Goal: Transaction & Acquisition: Purchase product/service

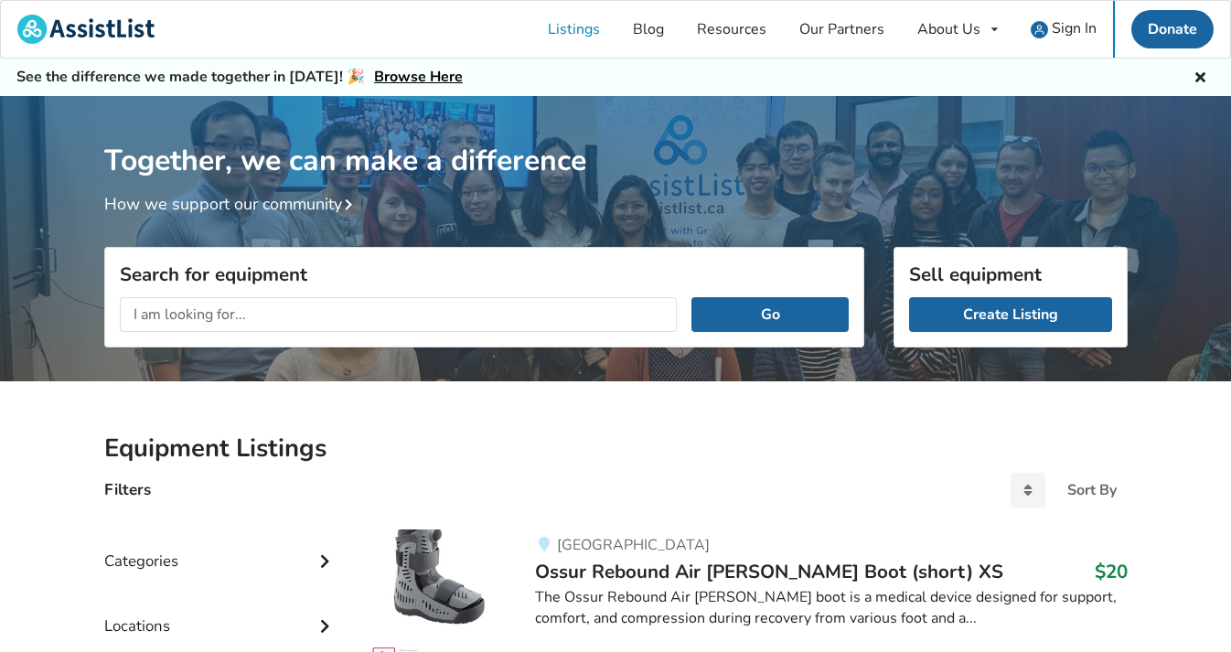
click at [507, 308] on input "text" at bounding box center [399, 314] width 558 height 35
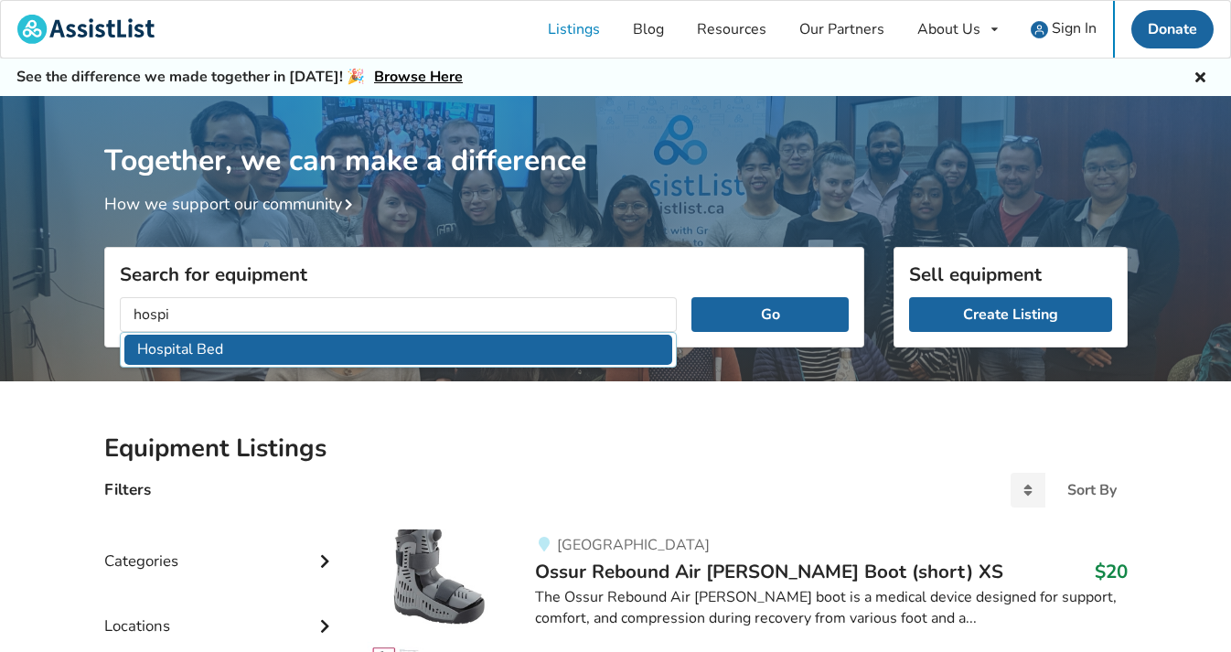
click at [471, 356] on li "Hospital Bed" at bounding box center [398, 350] width 549 height 30
type input "Hospital Bed"
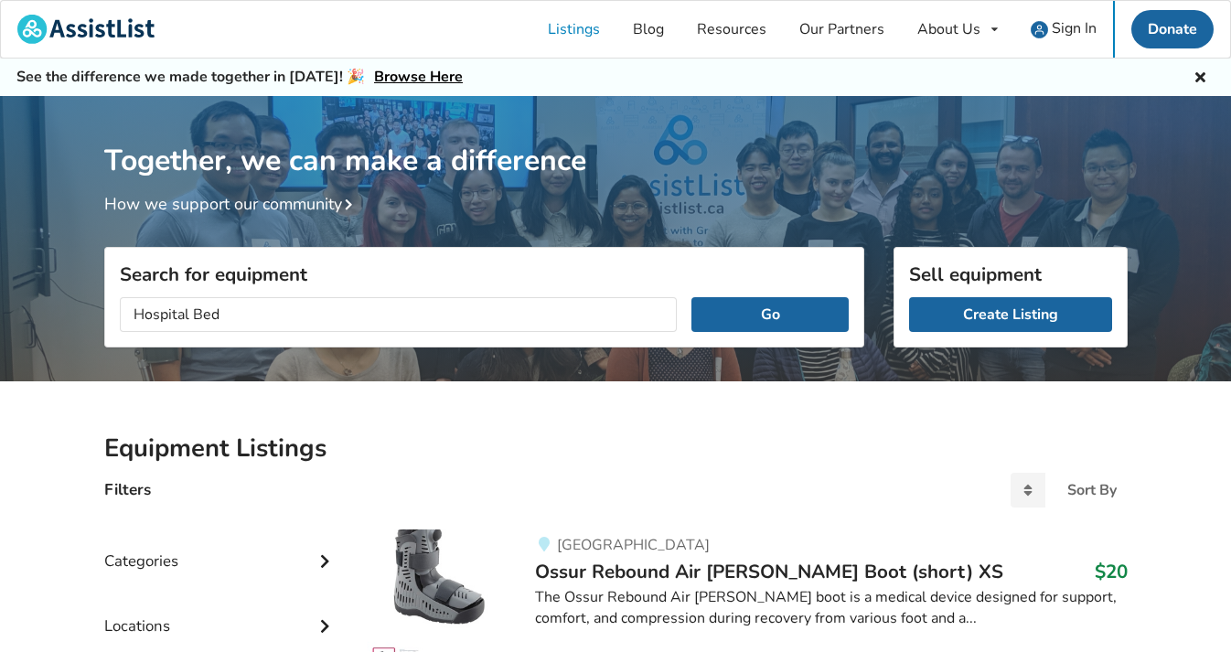
click at [786, 292] on div "Hospital Bed Go" at bounding box center [484, 315] width 758 height 64
click at [772, 316] on button "Go" at bounding box center [769, 314] width 156 height 35
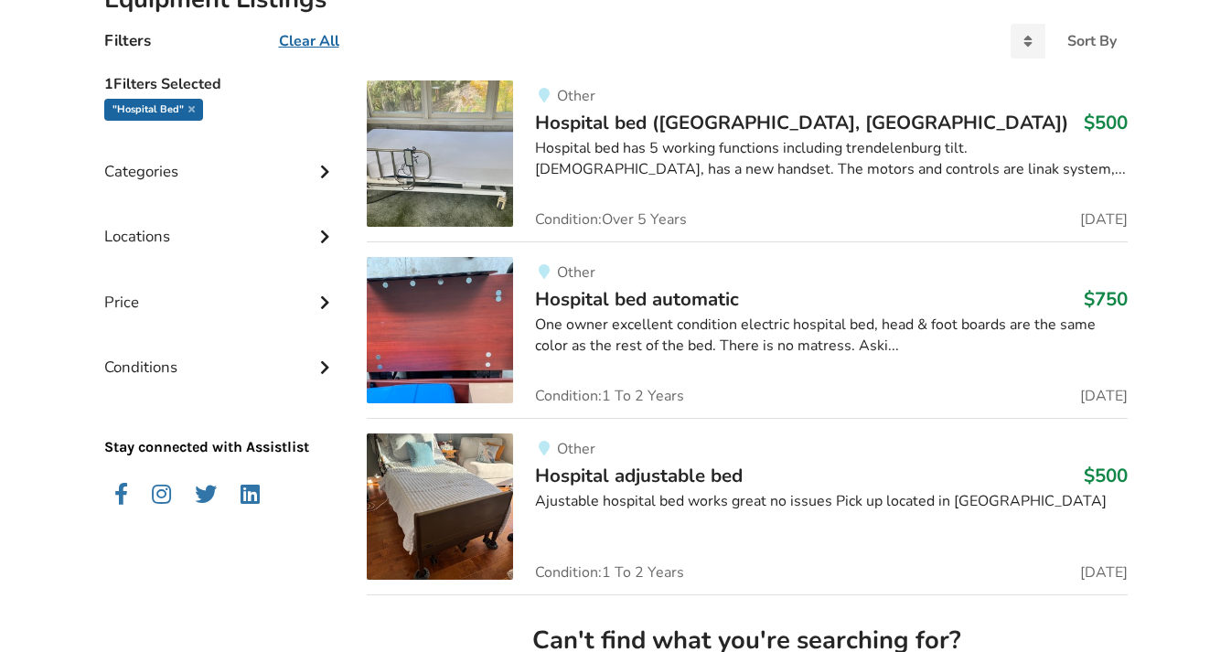
scroll to position [456, 0]
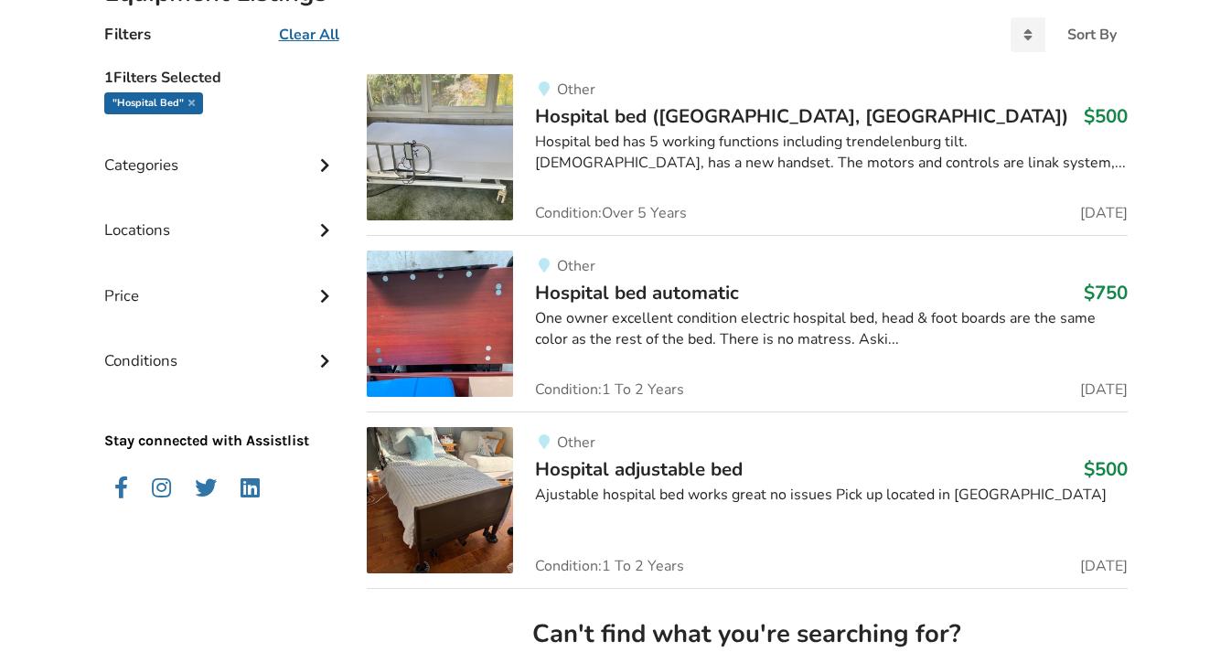
click at [703, 327] on div "One owner excellent condition electric hospital bed, head & foot boards are the…" at bounding box center [831, 329] width 592 height 42
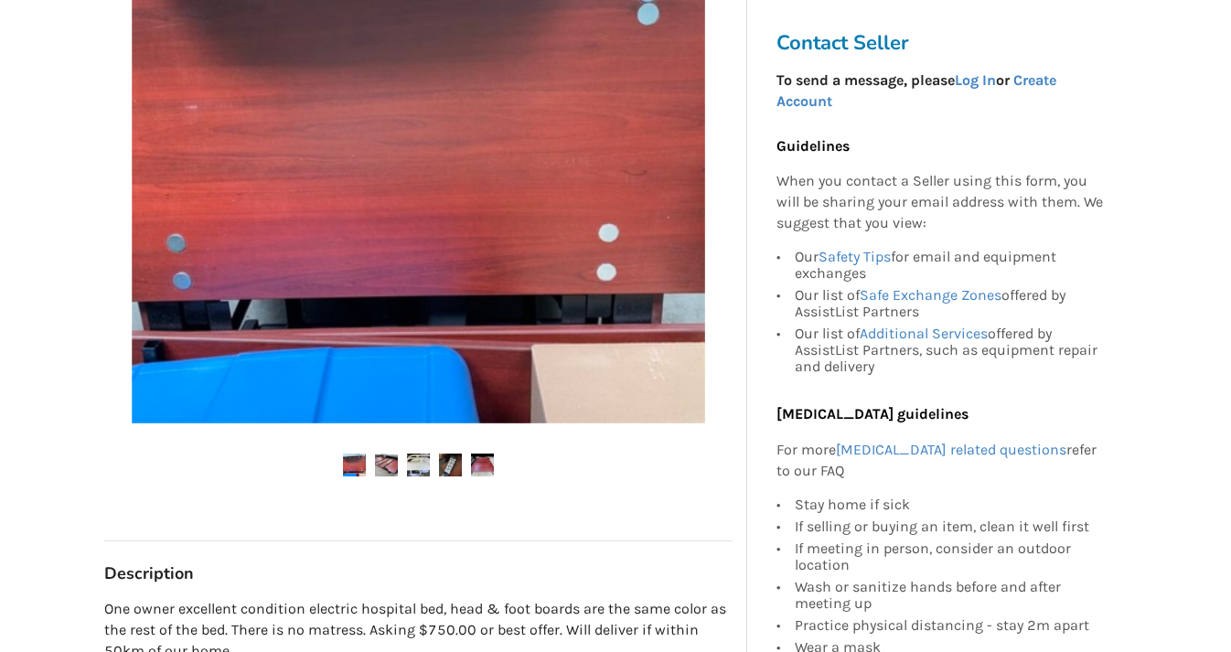
scroll to position [490, 0]
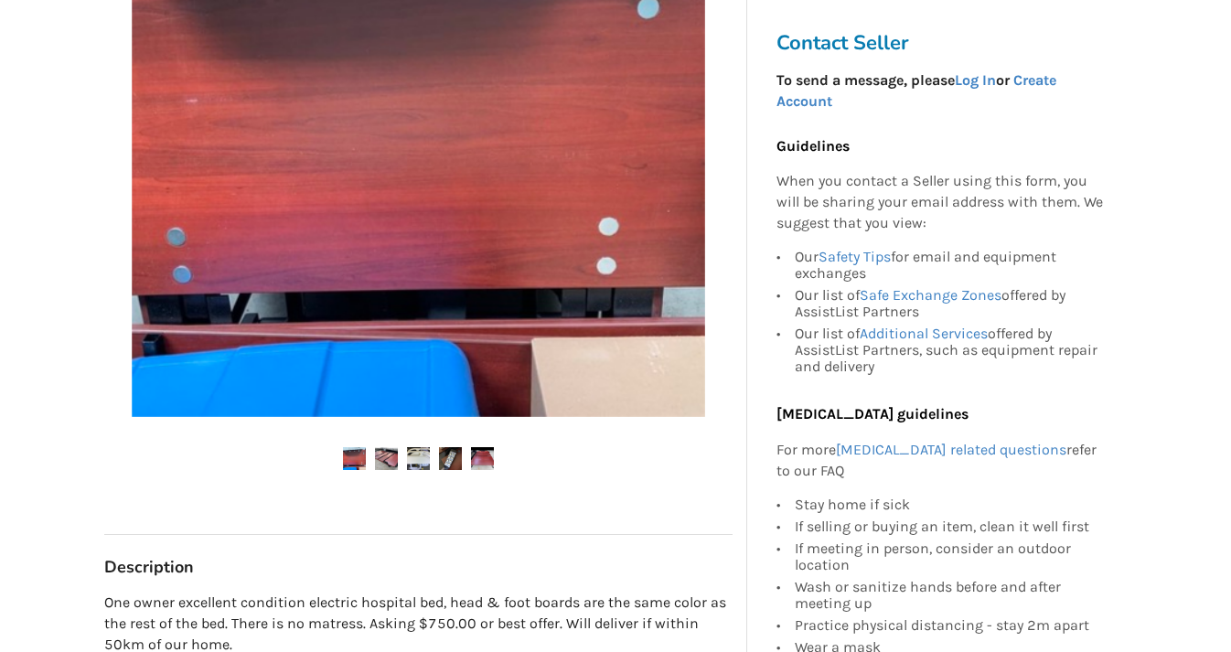
click at [381, 455] on img at bounding box center [386, 458] width 23 height 23
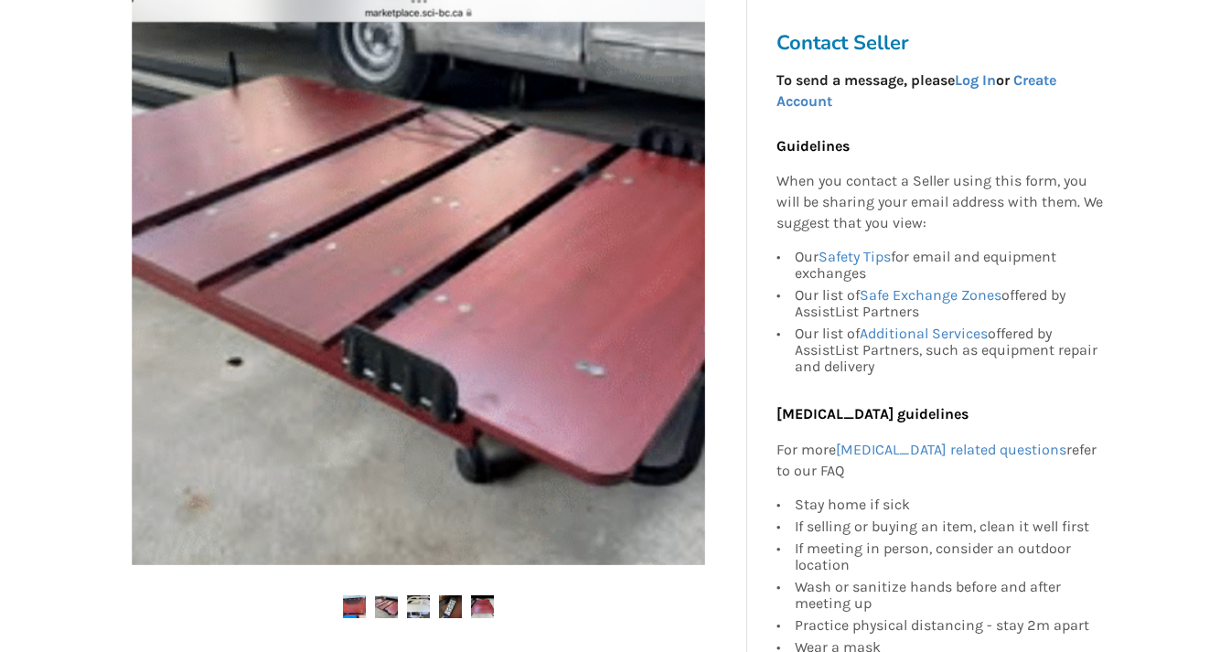
scroll to position [425, 0]
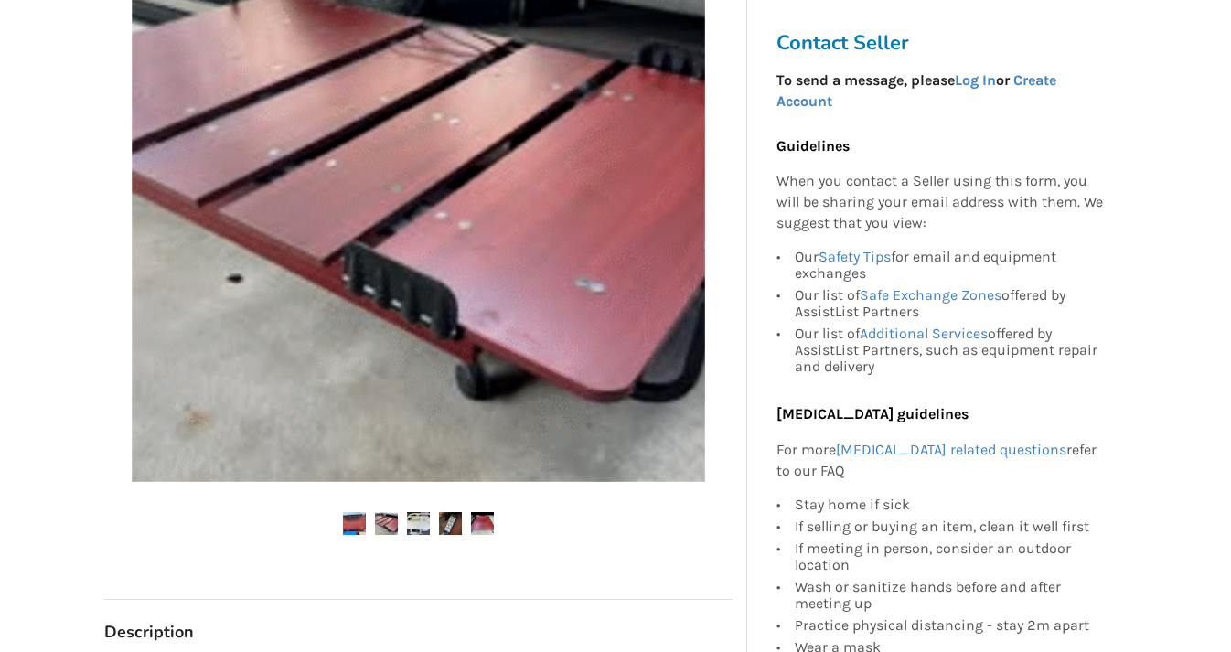
click at [423, 518] on img at bounding box center [418, 523] width 23 height 23
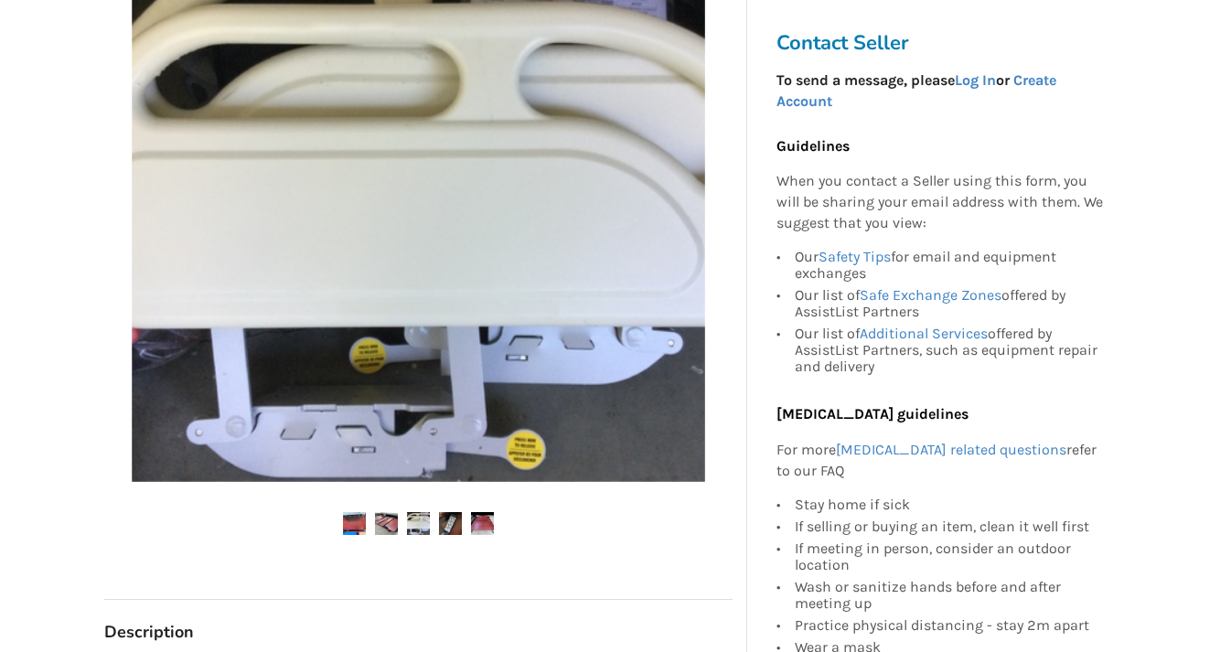
click at [447, 517] on img at bounding box center [450, 523] width 23 height 23
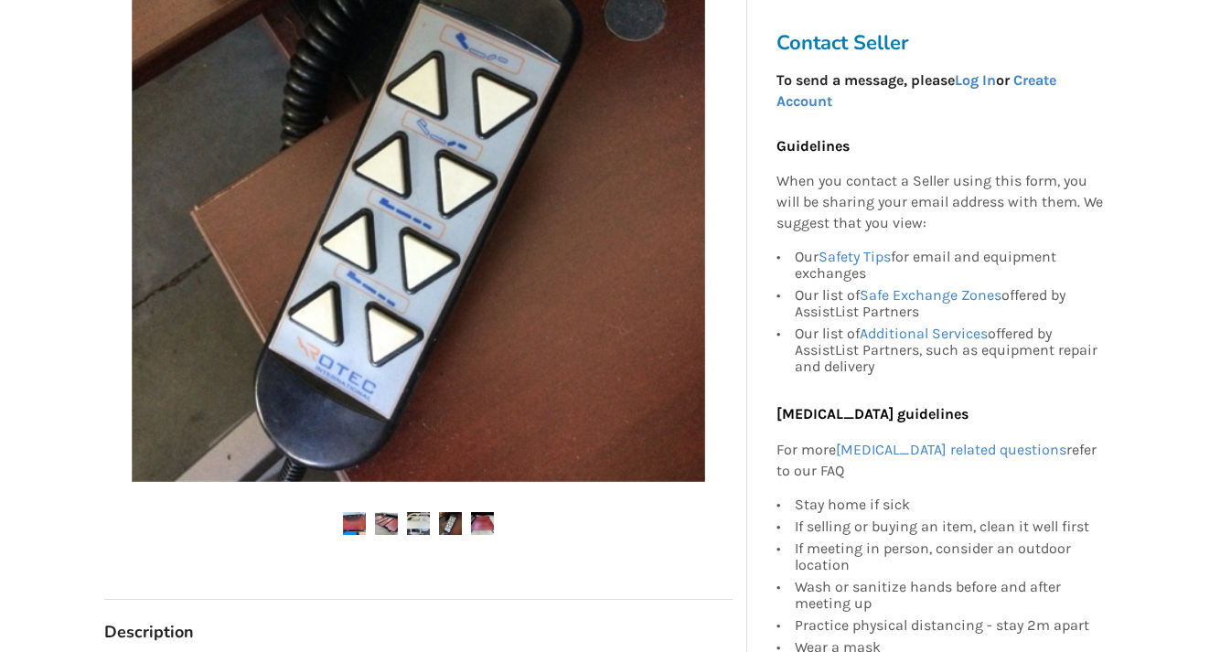
click at [473, 513] on img at bounding box center [482, 523] width 23 height 23
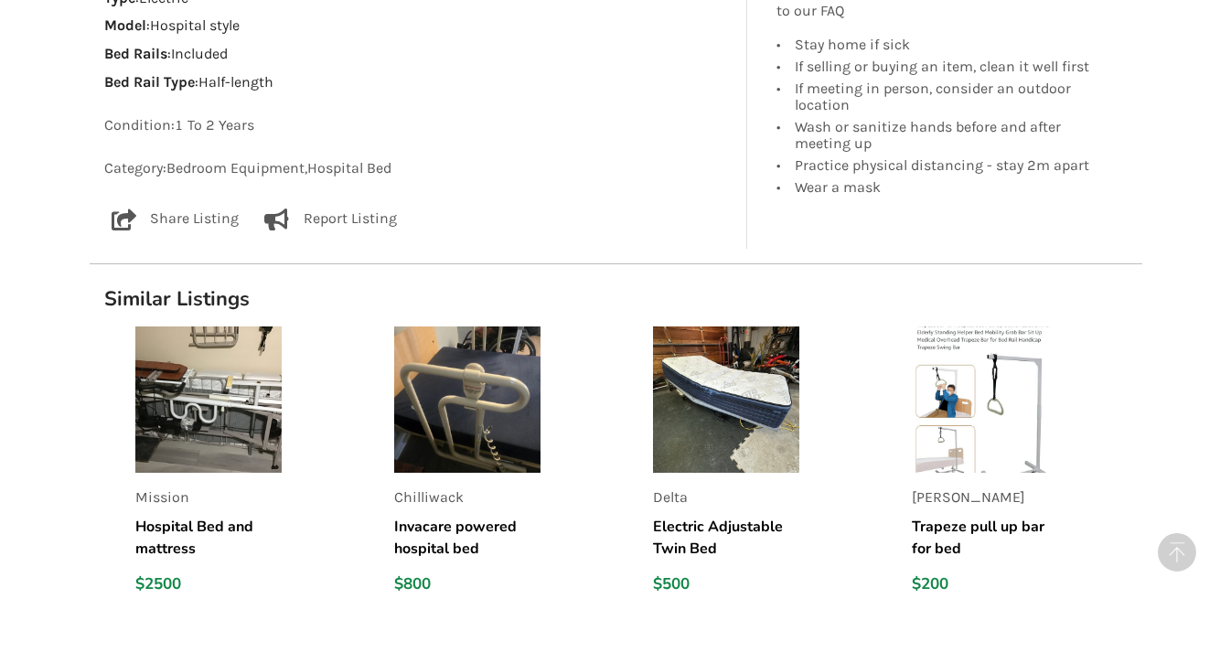
scroll to position [1265, 0]
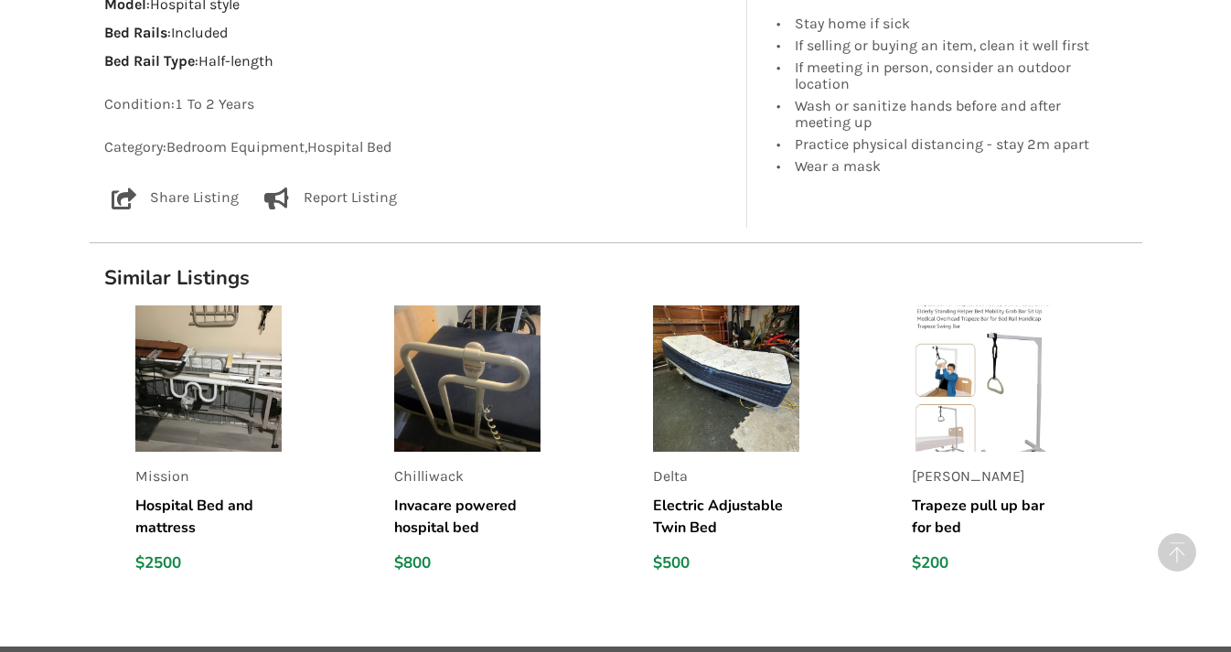
click at [683, 518] on h5 "Electric Adjustable Twin Bed" at bounding box center [726, 517] width 146 height 44
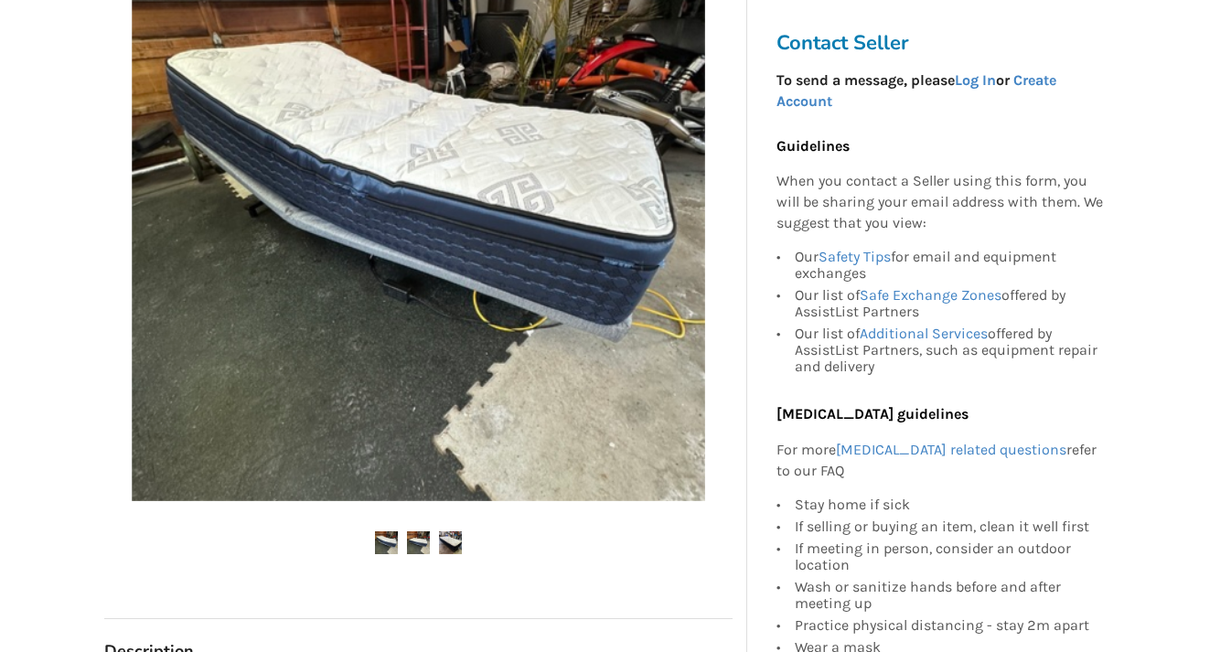
scroll to position [429, 0]
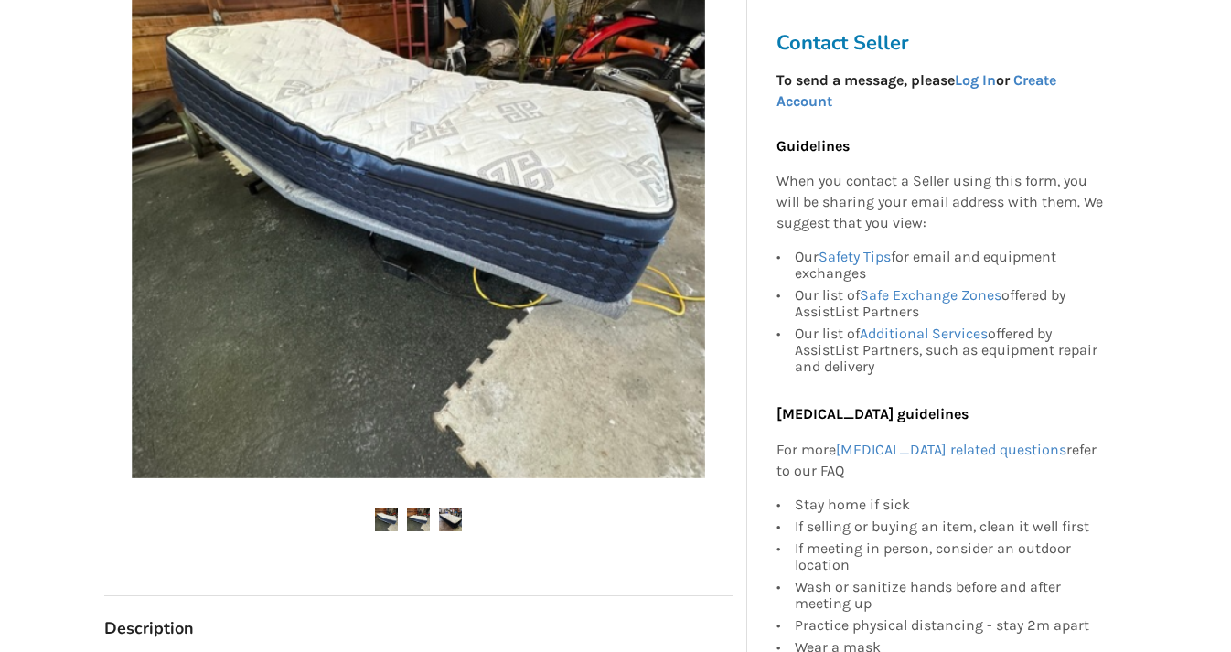
click at [425, 522] on img at bounding box center [418, 520] width 23 height 23
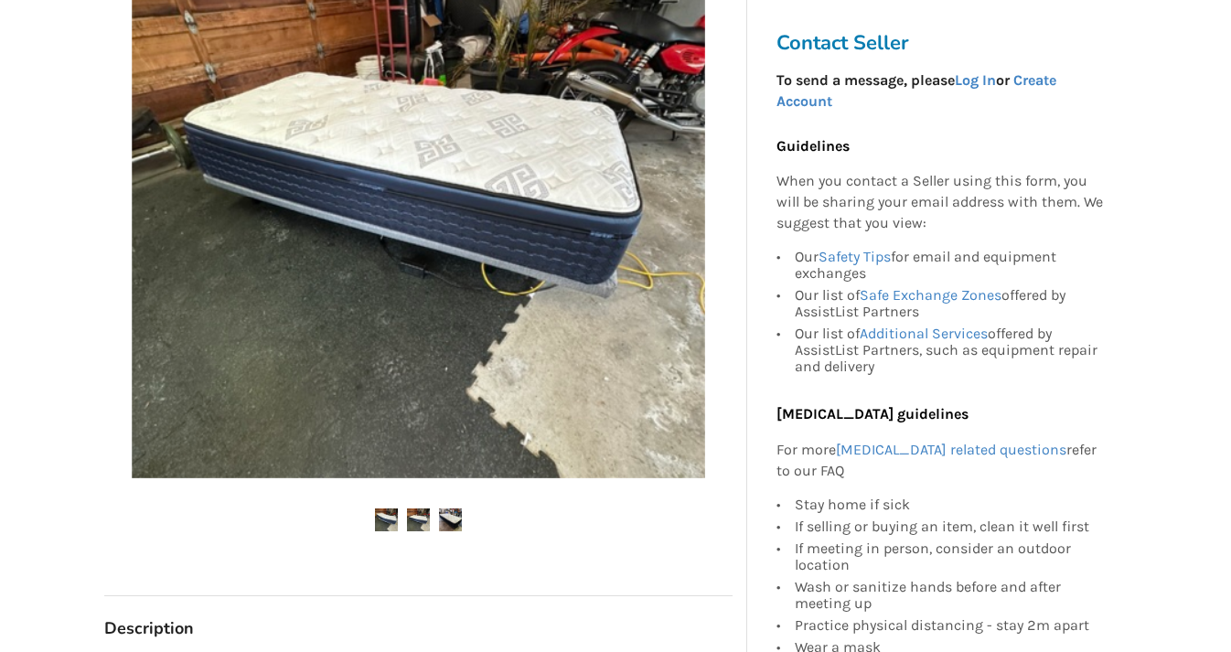
click at [456, 521] on img at bounding box center [450, 520] width 23 height 23
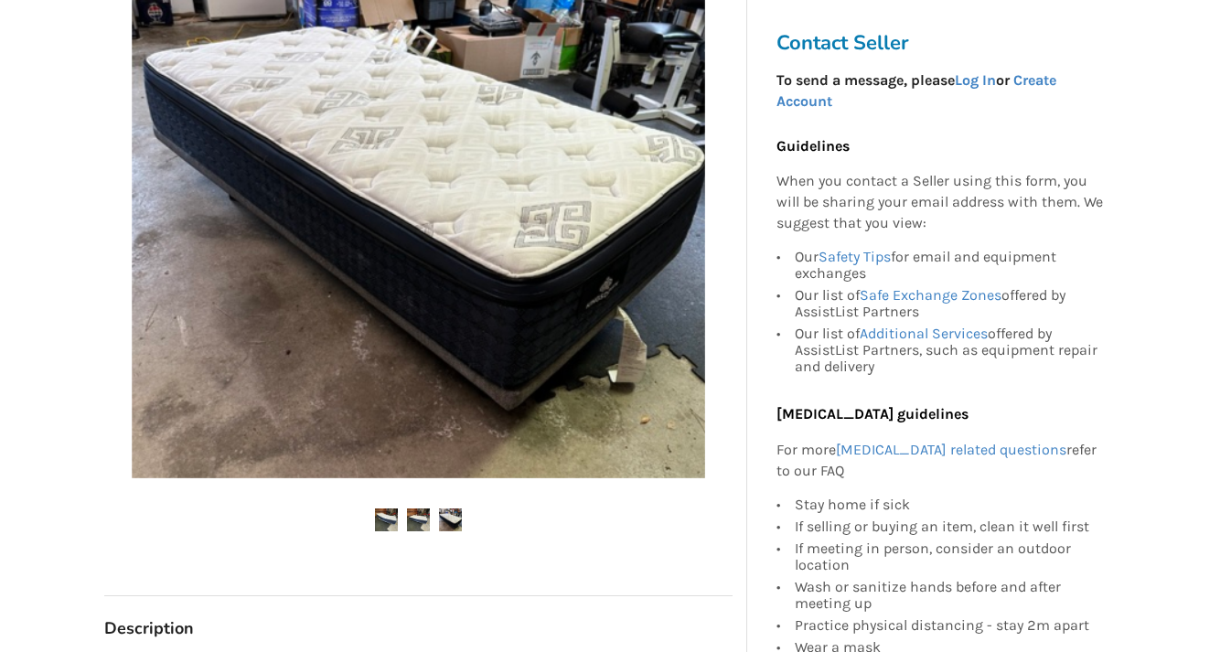
click at [414, 522] on img at bounding box center [418, 520] width 23 height 23
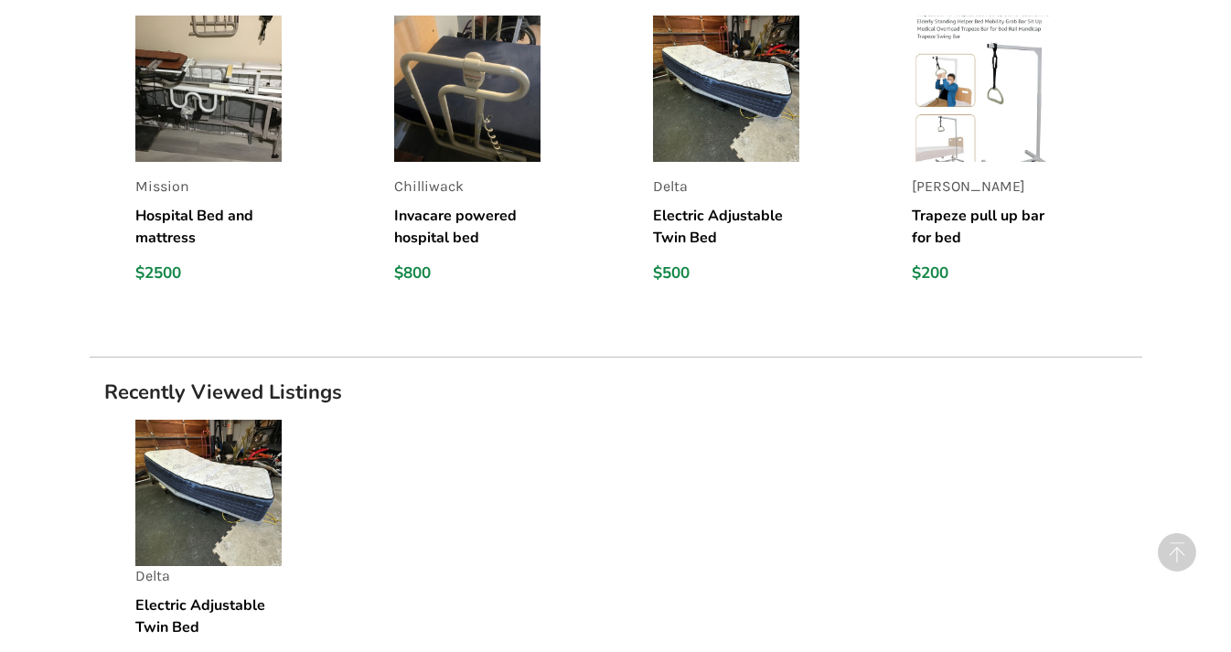
scroll to position [1550, 0]
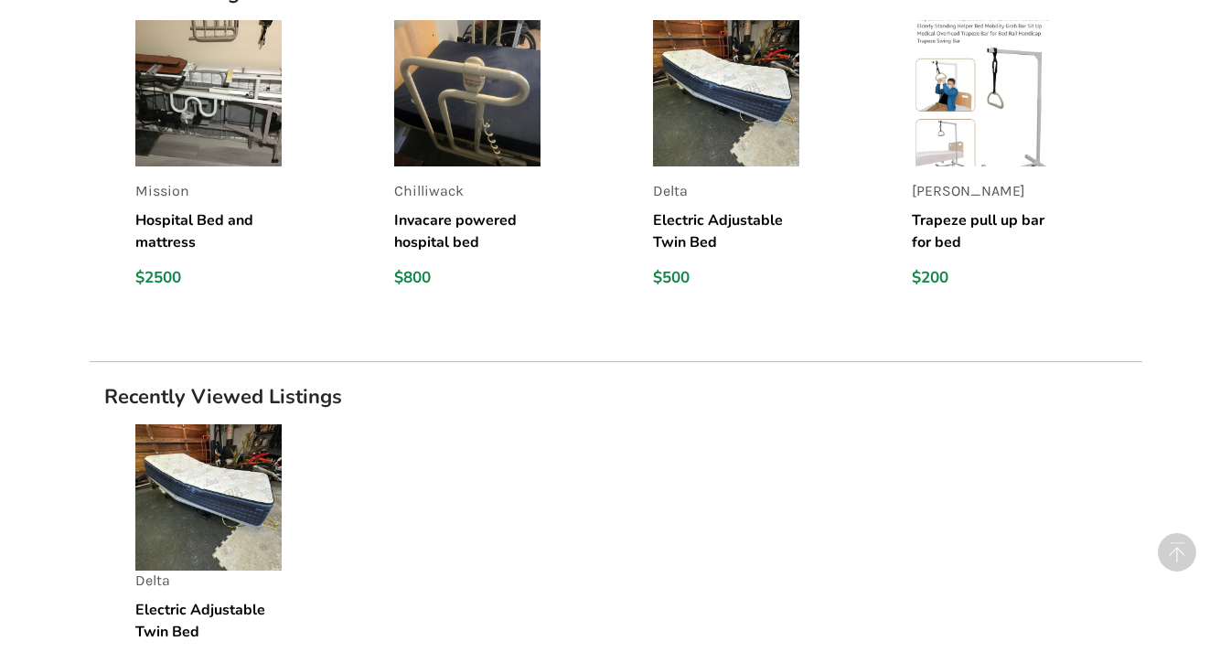
click at [972, 216] on h5 "Trapeze pull up bar for bed" at bounding box center [985, 231] width 146 height 44
